Goal: Transaction & Acquisition: Purchase product/service

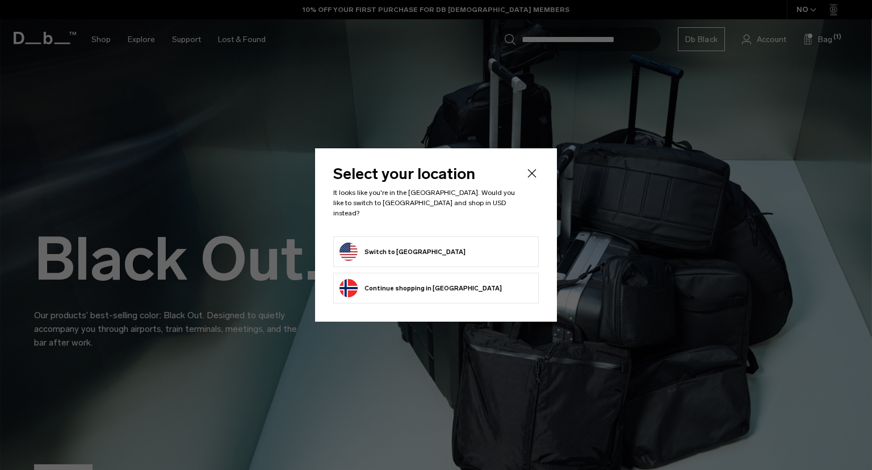
click at [424, 246] on button "Switch to United States" at bounding box center [403, 251] width 126 height 18
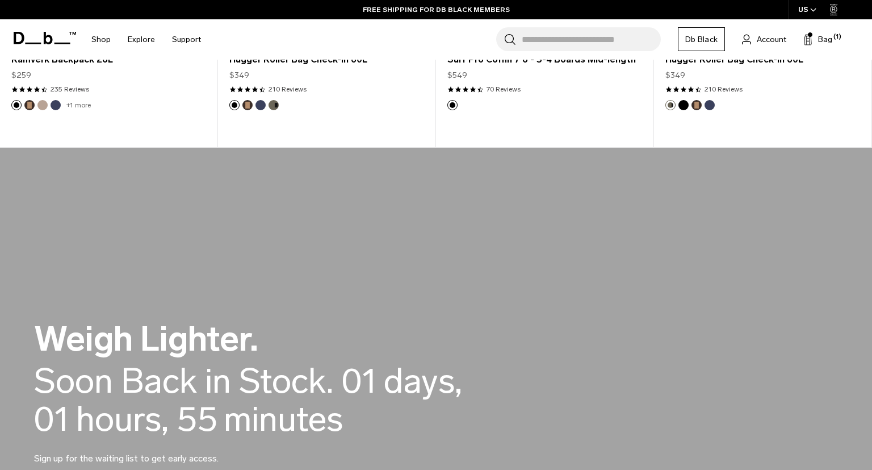
scroll to position [420, 0]
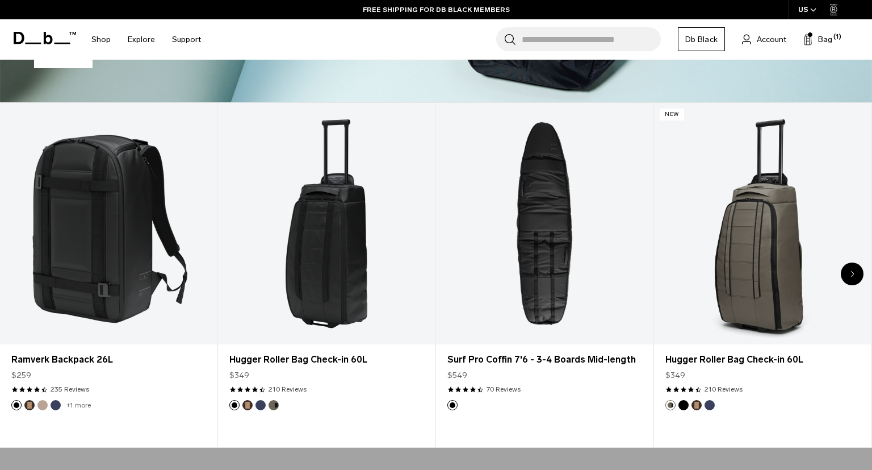
click at [853, 270] on icon "Next slide" at bounding box center [853, 273] width 4 height 7
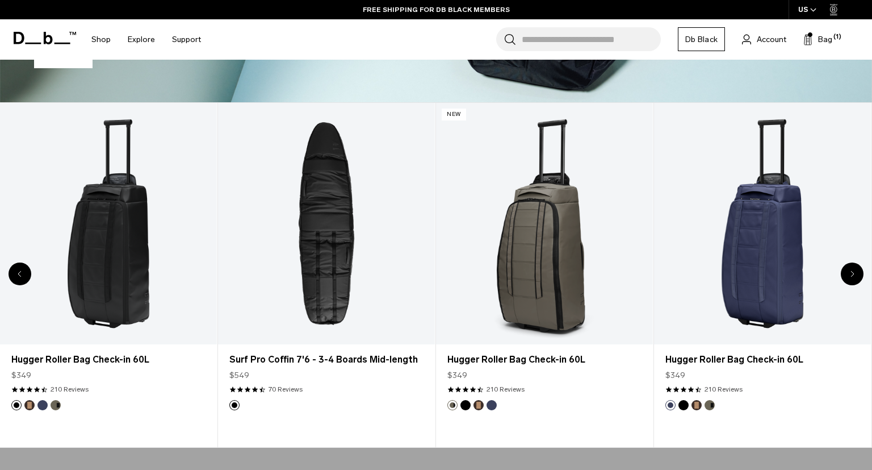
click at [853, 270] on icon "Next slide" at bounding box center [853, 273] width 4 height 7
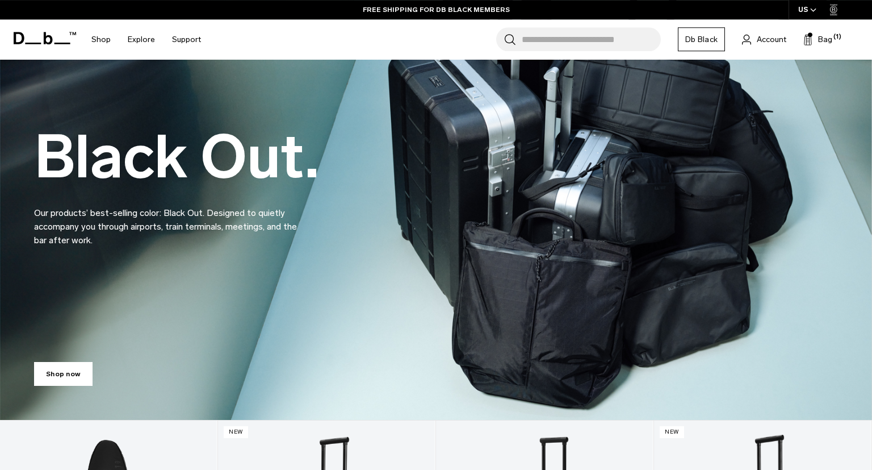
scroll to position [0, 0]
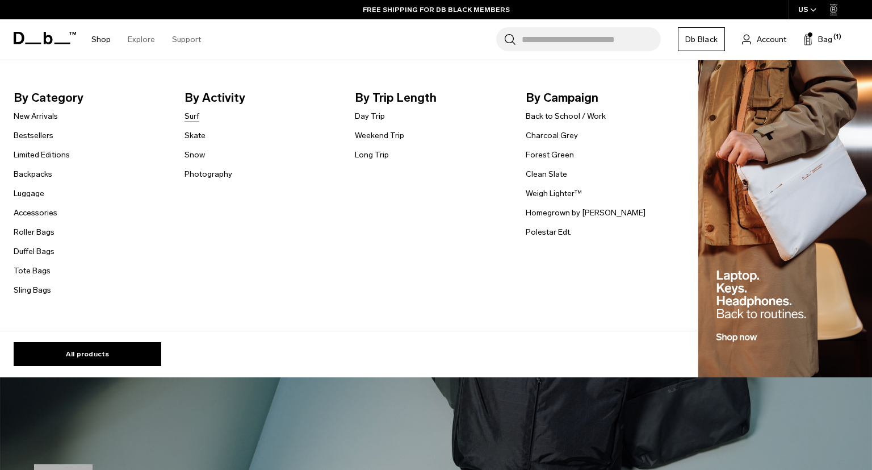
click at [191, 119] on link "Surf" at bounding box center [192, 116] width 15 height 12
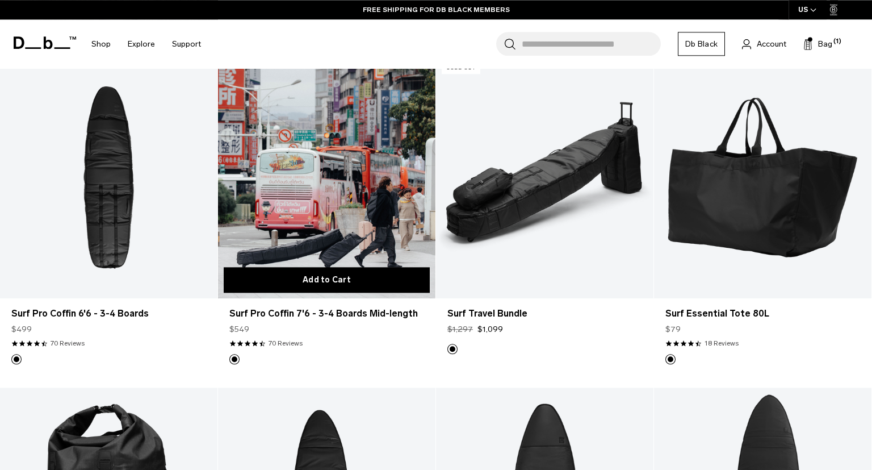
scroll to position [179, 0]
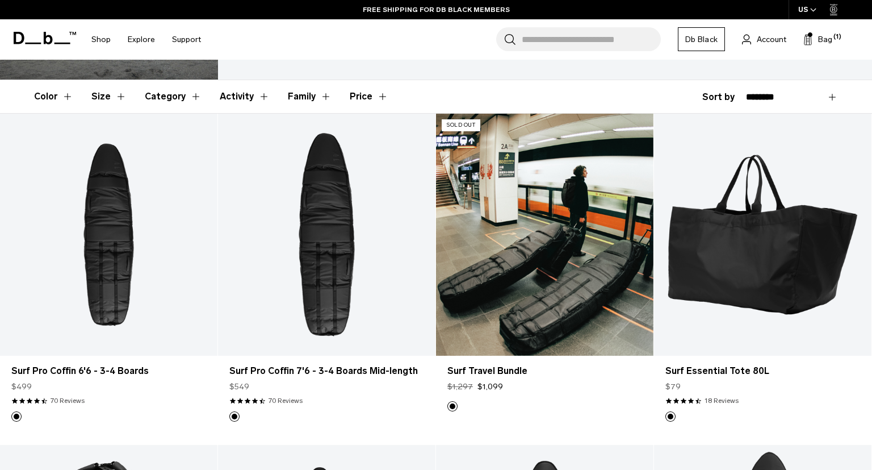
click at [552, 215] on link "Surf Travel Bundle" at bounding box center [544, 235] width 217 height 242
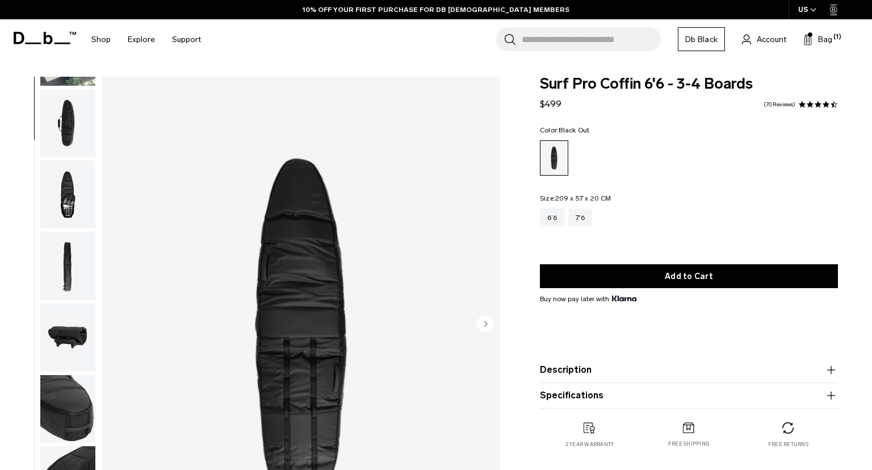
click at [74, 275] on img "button" at bounding box center [67, 266] width 55 height 68
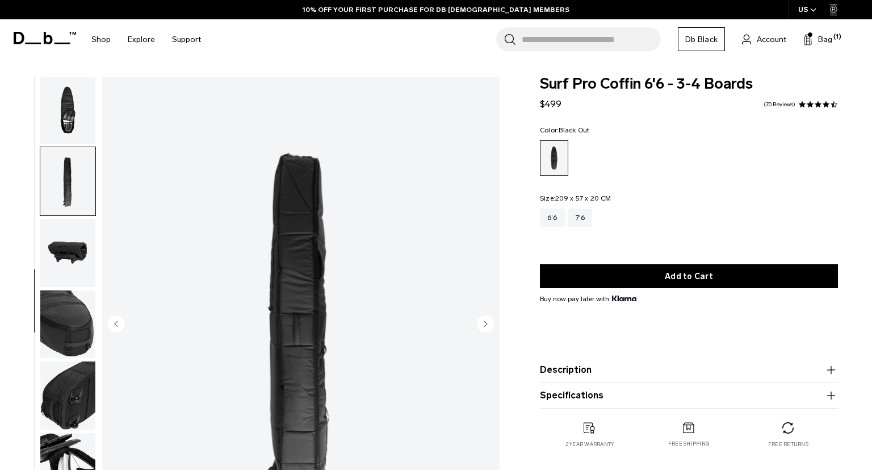
scroll to position [216, 0]
click at [68, 108] on img "button" at bounding box center [67, 110] width 55 height 68
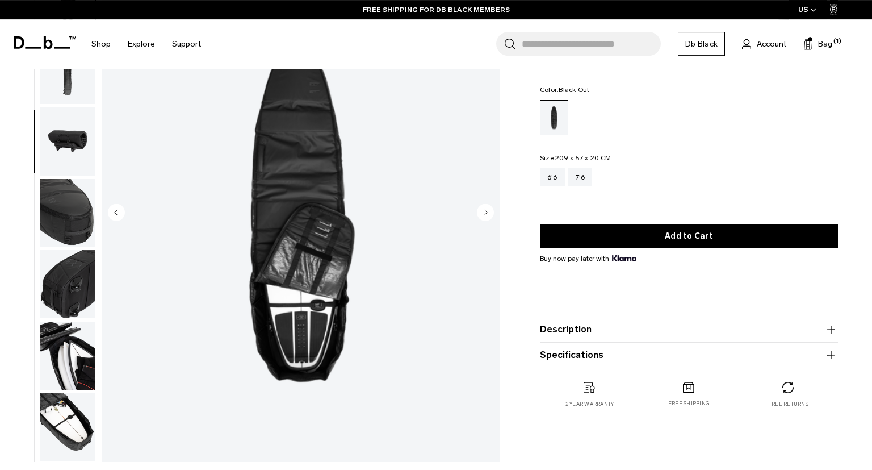
scroll to position [60, 0]
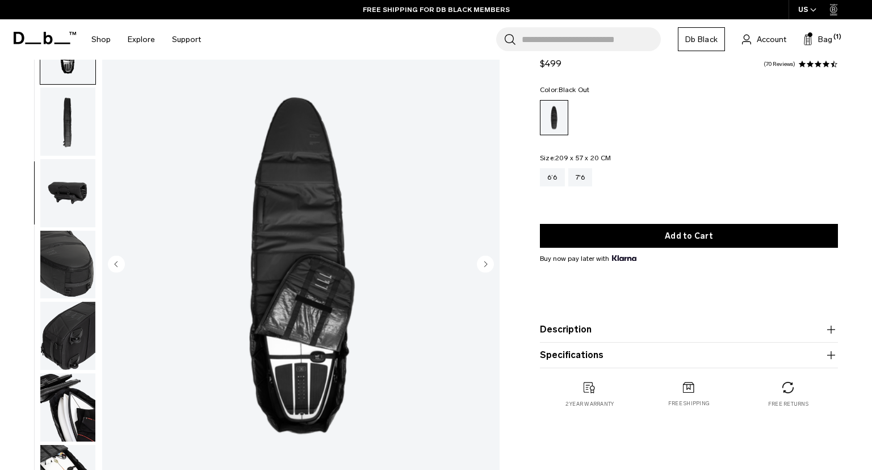
click at [76, 271] on img "button" at bounding box center [67, 265] width 55 height 68
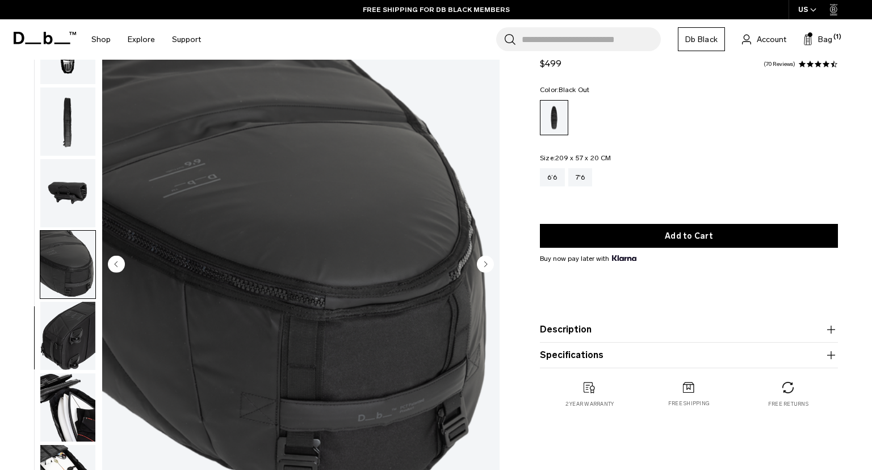
click at [69, 330] on img "button" at bounding box center [67, 336] width 55 height 68
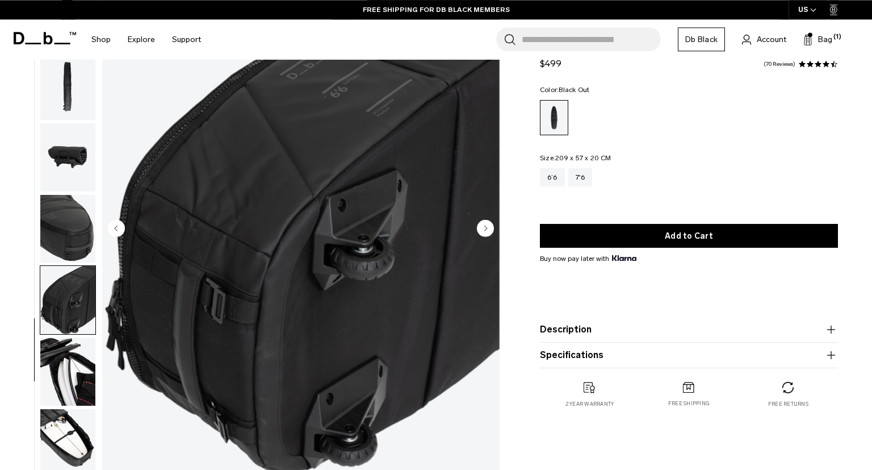
scroll to position [120, 0]
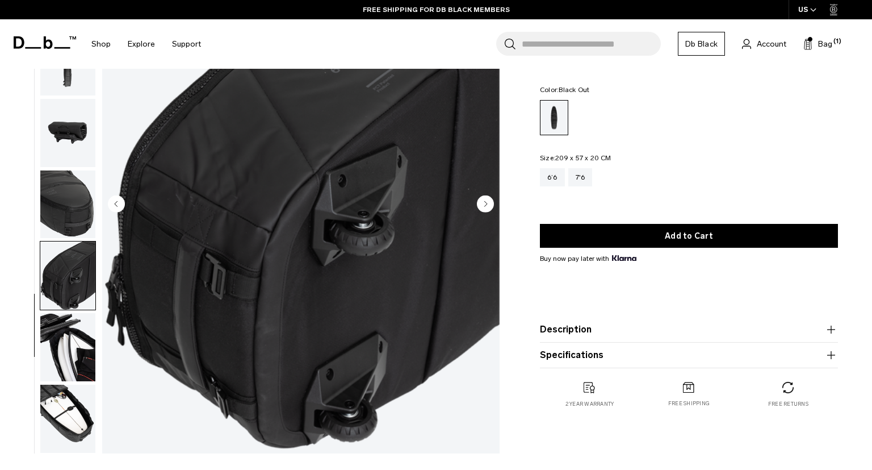
click at [69, 354] on img "button" at bounding box center [67, 347] width 55 height 68
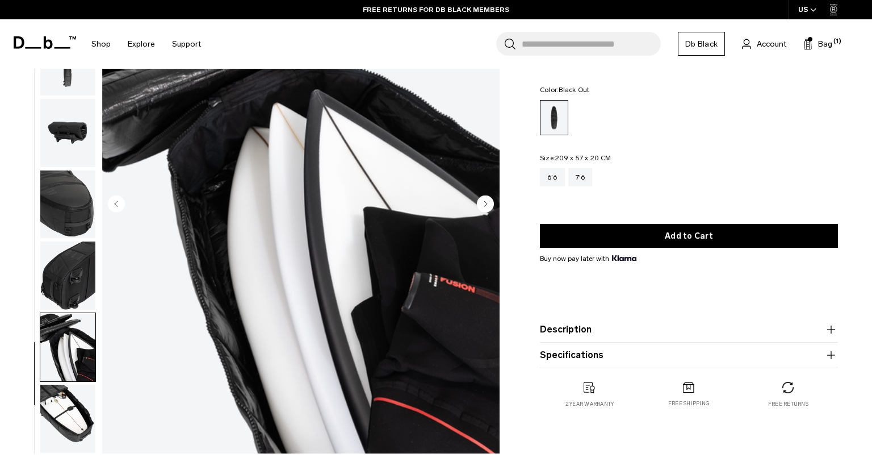
click at [67, 404] on img "button" at bounding box center [67, 418] width 55 height 68
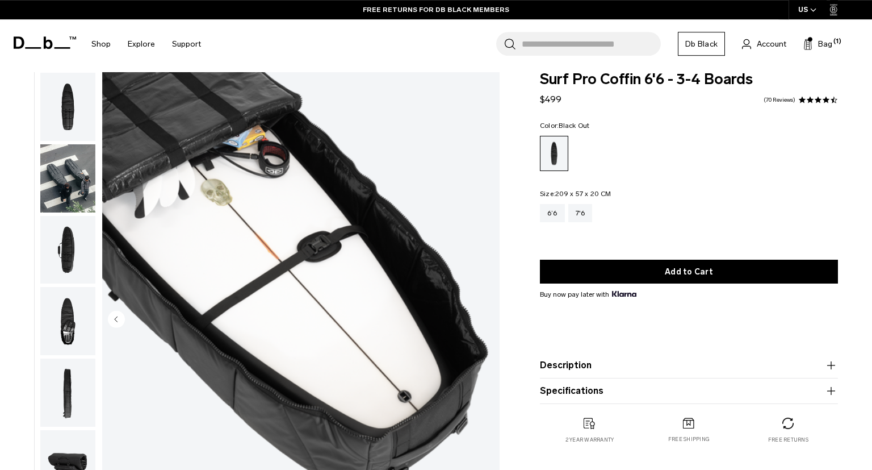
scroll to position [0, 0]
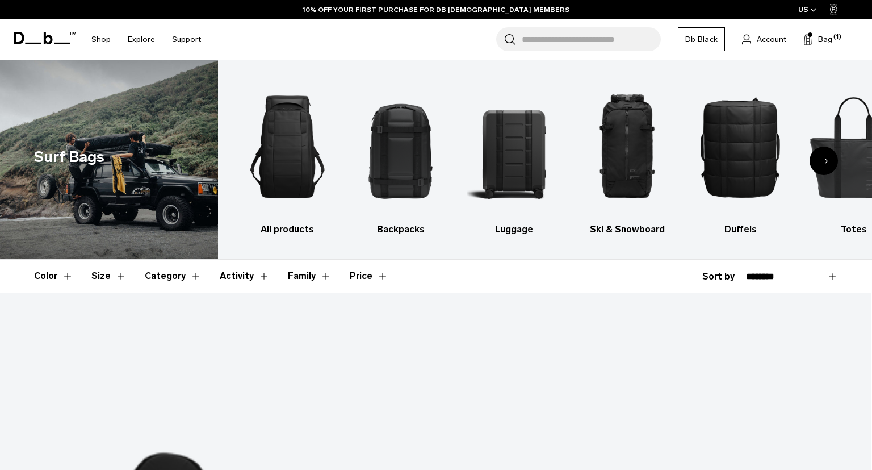
scroll to position [179, 0]
